Goal: Task Accomplishment & Management: Complete application form

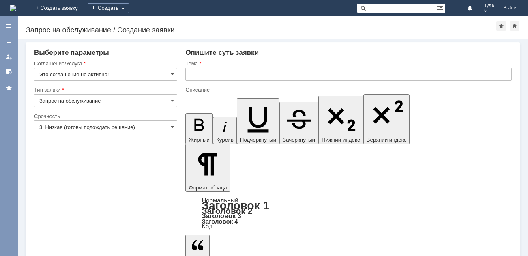
click at [16, 9] on img at bounding box center [13, 8] width 6 height 6
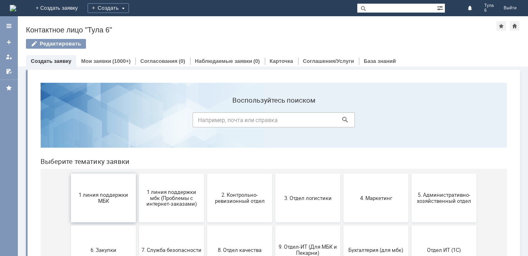
click at [119, 197] on span "1 линия поддержки МБК" at bounding box center [103, 198] width 60 height 12
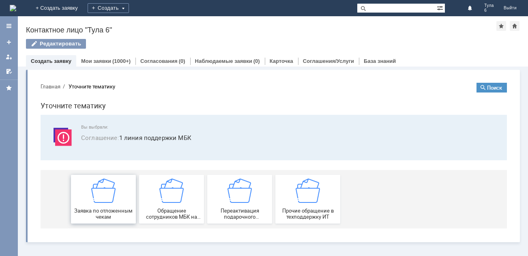
click at [109, 198] on img at bounding box center [103, 190] width 24 height 24
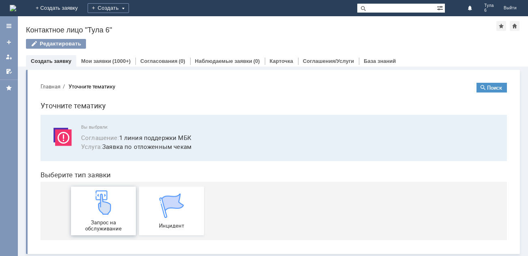
click at [112, 217] on div "Запрос на обслуживание" at bounding box center [103, 210] width 60 height 41
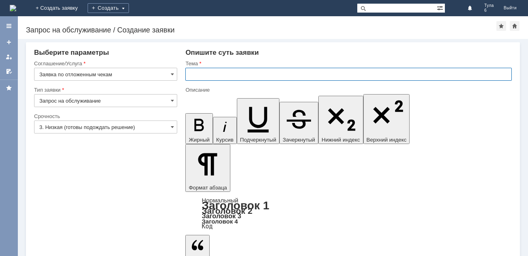
click at [222, 71] on input "text" at bounding box center [348, 74] width 326 height 13
type input "отл чек [DATE]"
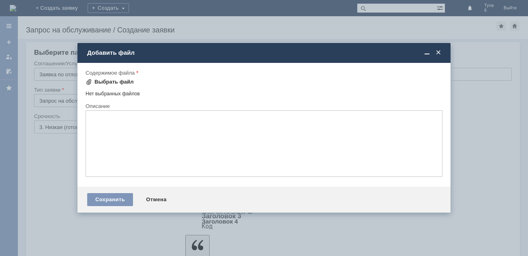
click at [115, 79] on div "Выбрать файл" at bounding box center [113, 82] width 39 height 6
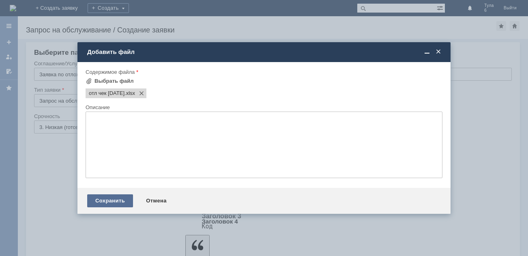
click at [106, 196] on div "Сохранить" at bounding box center [110, 200] width 46 height 13
